Goal: Task Accomplishment & Management: Manage account settings

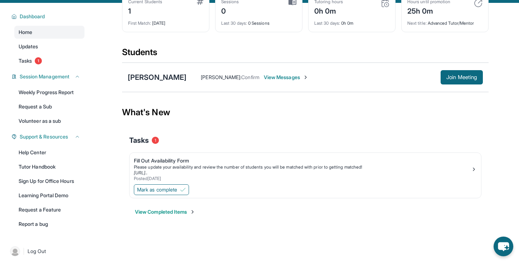
scroll to position [47, 0]
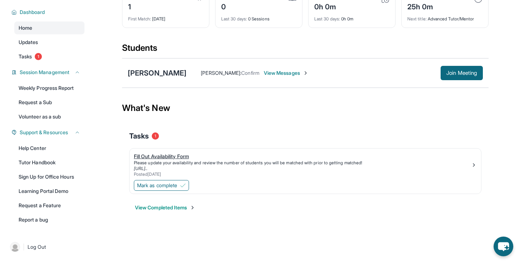
click at [149, 157] on div "Fill Out Availability Form" at bounding box center [302, 156] width 337 height 7
click at [171, 185] on span "Mark as complete" at bounding box center [157, 185] width 40 height 7
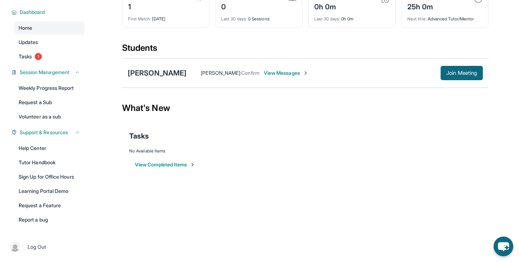
scroll to position [0, 0]
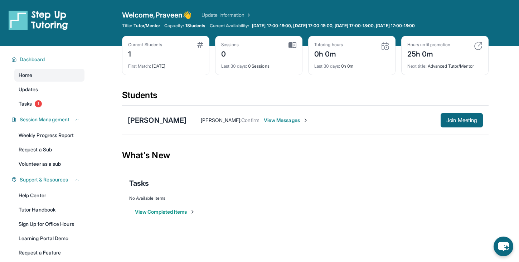
click at [264, 123] on span "View Messages" at bounding box center [286, 120] width 45 height 7
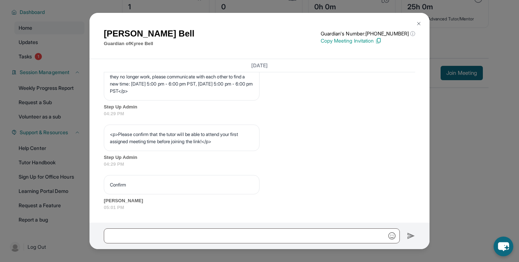
scroll to position [428, 0]
click at [119, 185] on p "Confirm" at bounding box center [182, 184] width 144 height 7
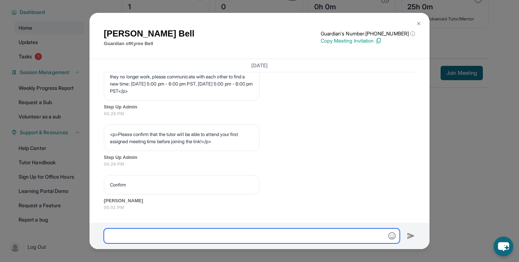
click at [167, 237] on input "text" at bounding box center [252, 236] width 296 height 15
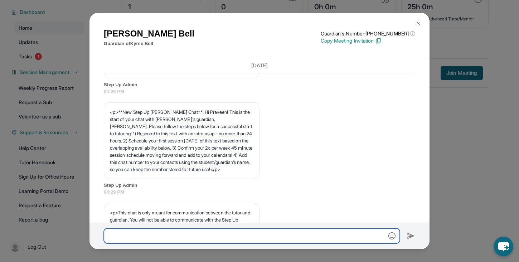
scroll to position [0, 0]
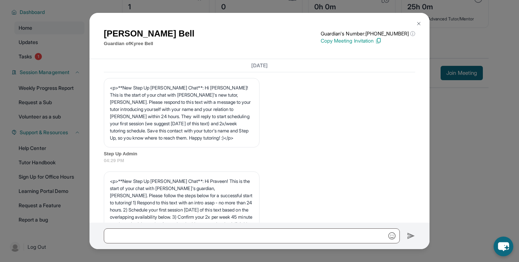
click at [419, 25] on img at bounding box center [419, 24] width 6 height 6
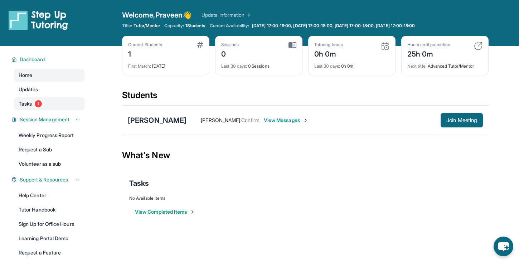
click at [35, 106] on link "Tasks 1" at bounding box center [49, 103] width 70 height 13
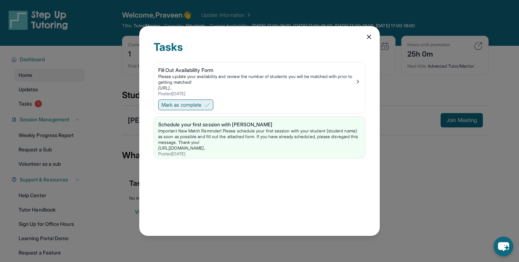
click at [198, 102] on span "Mark as complete" at bounding box center [182, 104] width 40 height 7
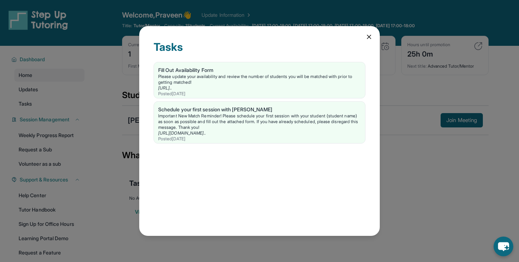
click at [368, 37] on icon at bounding box center [369, 36] width 7 height 7
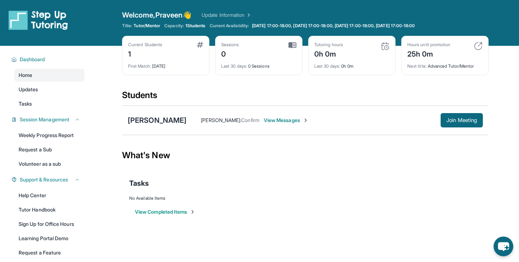
click at [264, 121] on span "View Messages" at bounding box center [286, 120] width 45 height 7
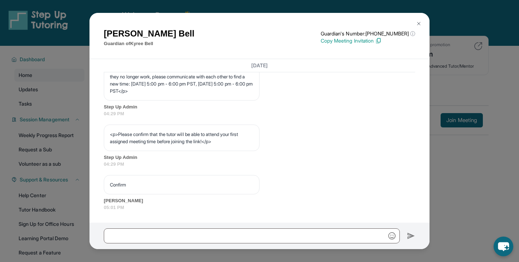
scroll to position [428, 0]
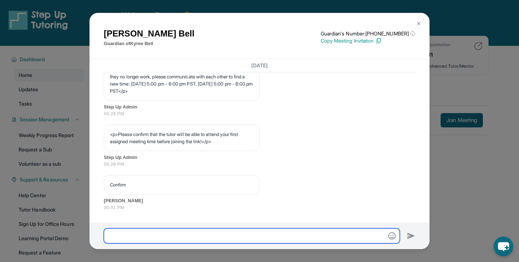
click at [186, 235] on input "text" at bounding box center [252, 236] width 296 height 15
type input "*******"
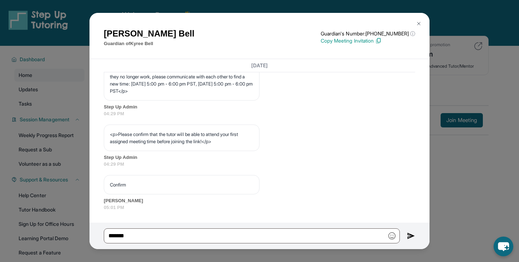
click at [410, 234] on img at bounding box center [411, 236] width 8 height 9
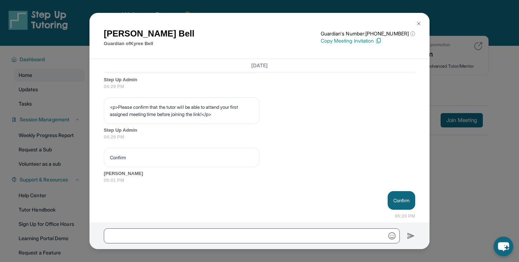
scroll to position [464, 0]
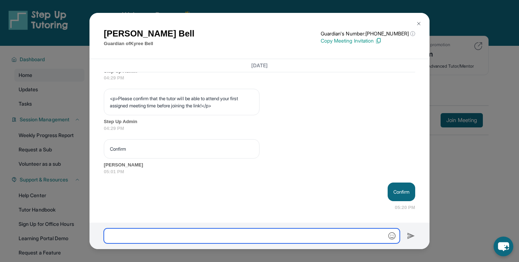
click at [192, 235] on input "text" at bounding box center [252, 236] width 296 height 15
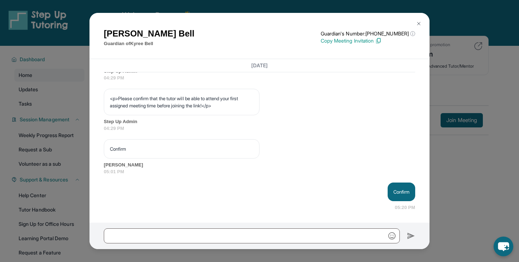
click at [421, 20] on button at bounding box center [419, 23] width 14 height 14
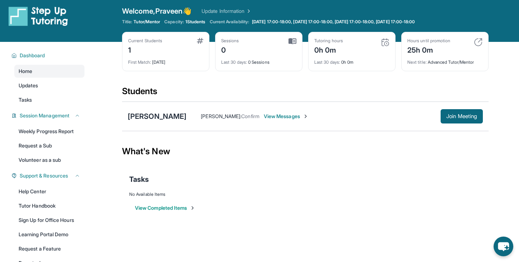
scroll to position [0, 0]
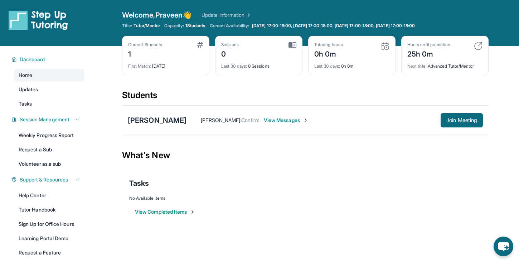
click at [293, 155] on div "What's New" at bounding box center [305, 156] width 367 height 32
